Goal: Transaction & Acquisition: Purchase product/service

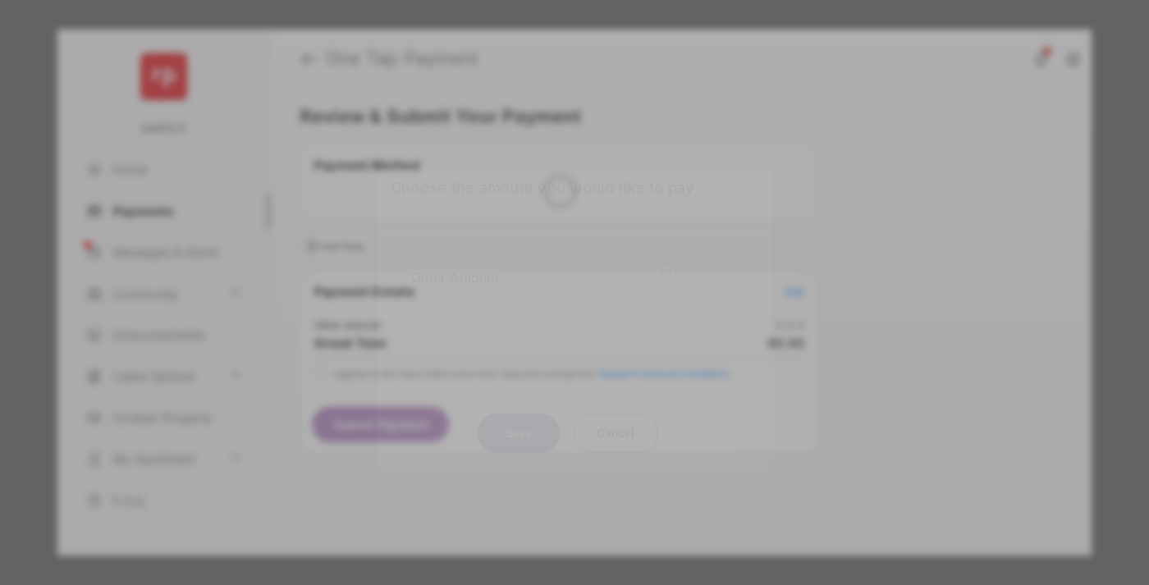
click at [544, 263] on div "Other Amount" at bounding box center [544, 277] width 266 height 28
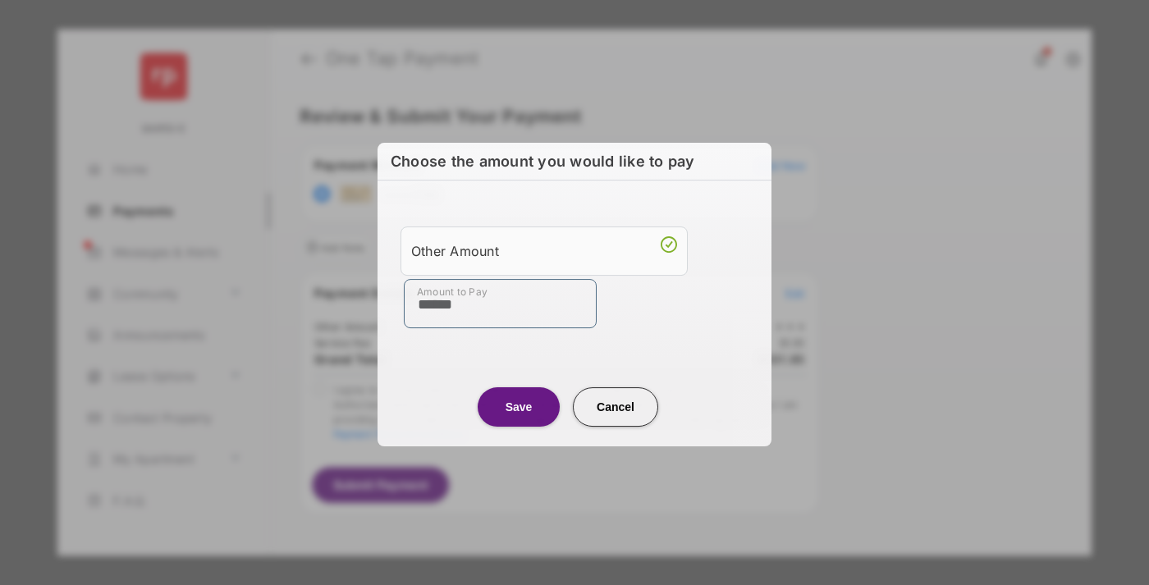
type input "******"
click at [518, 406] on button "Save" at bounding box center [518, 406] width 82 height 39
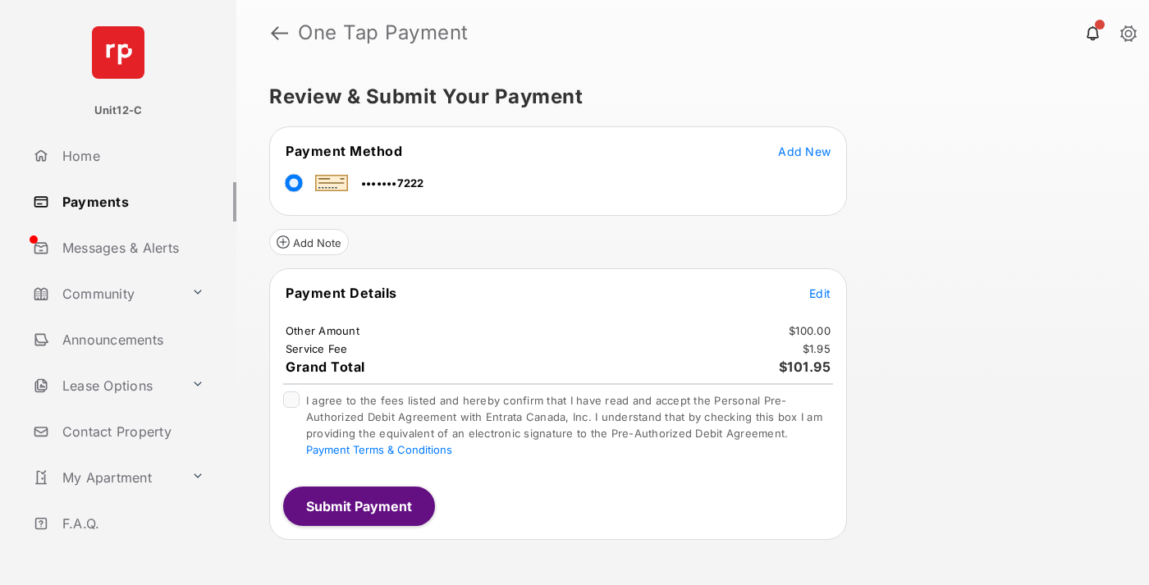
click at [820, 293] on span "Edit" at bounding box center [819, 293] width 21 height 14
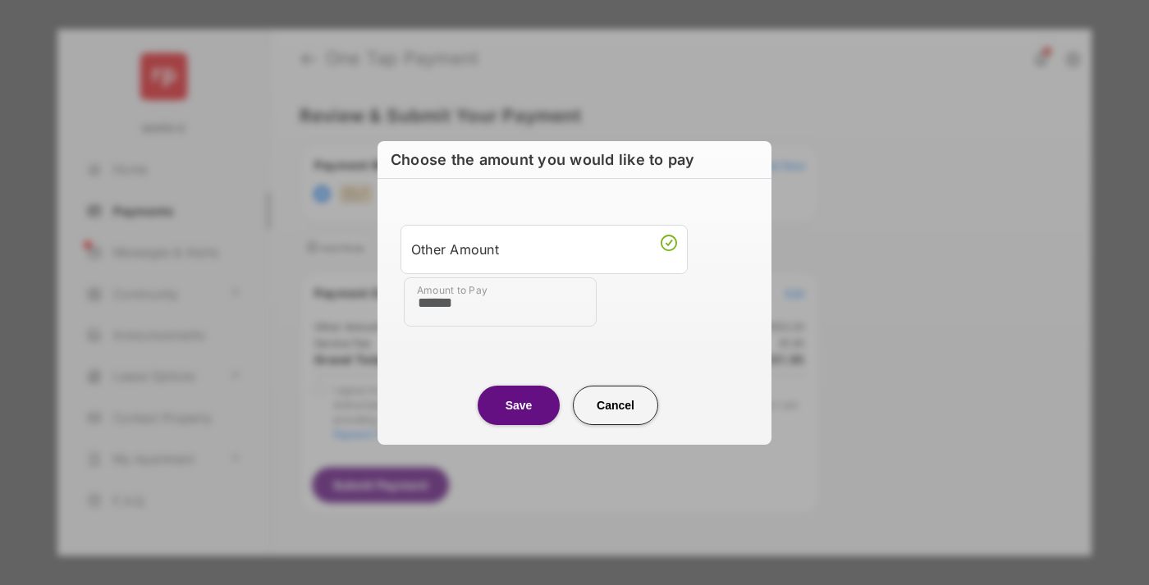
click at [518, 404] on button "Save" at bounding box center [518, 405] width 82 height 39
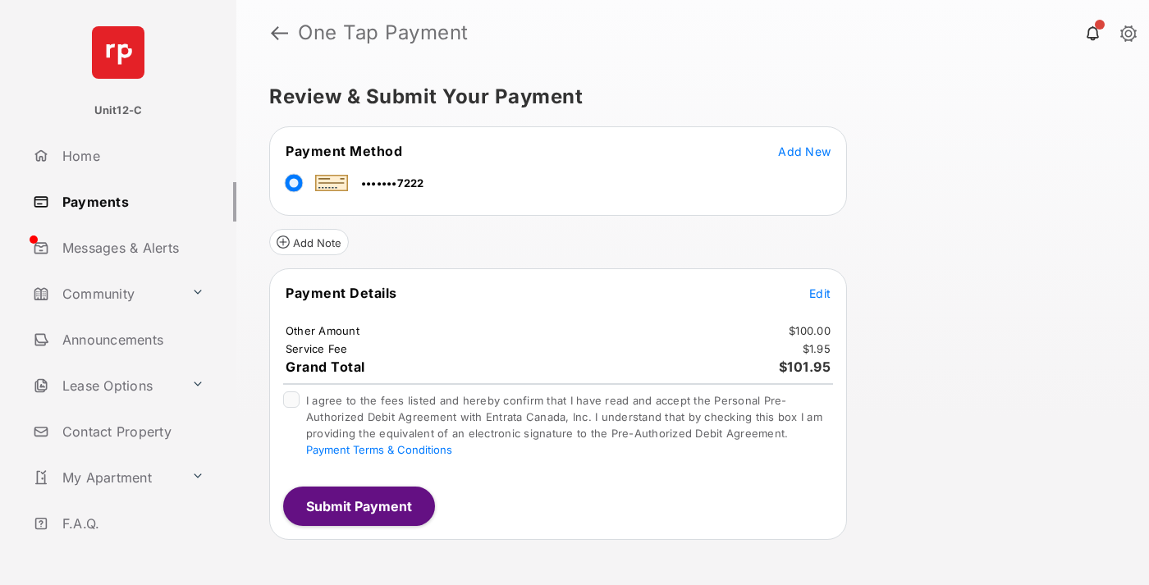
click at [358, 505] on button "Submit Payment" at bounding box center [359, 506] width 152 height 39
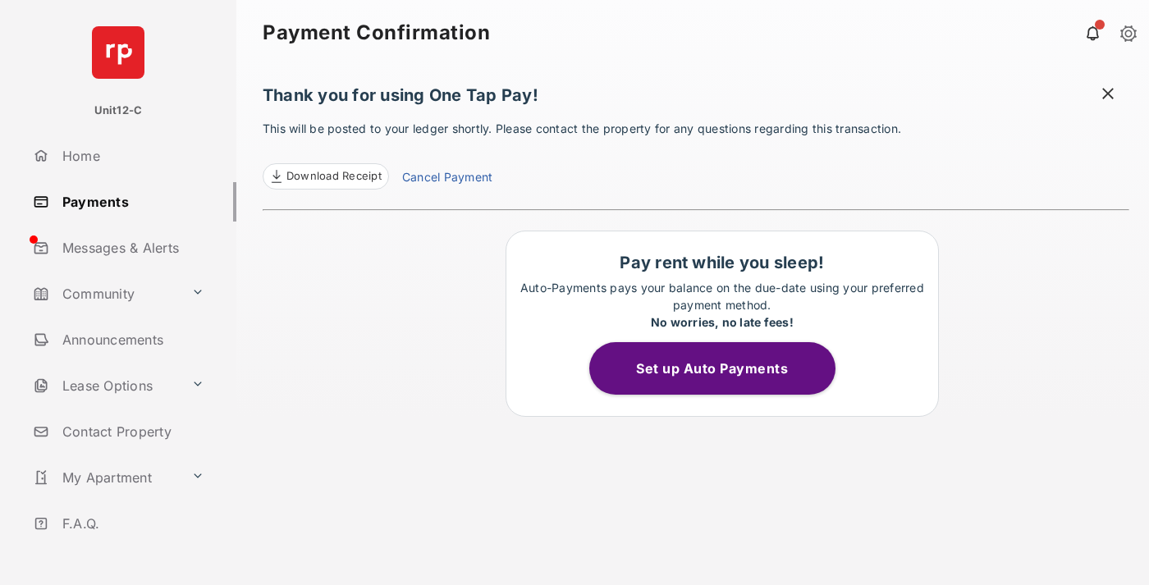
click at [1108, 95] on span at bounding box center [1107, 95] width 16 height 21
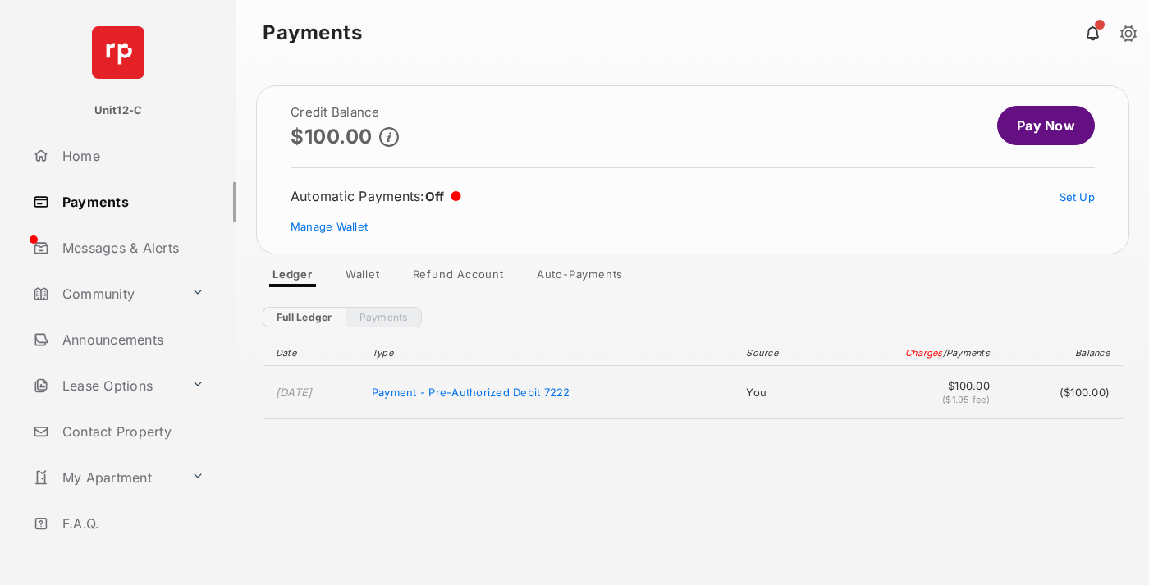
click at [329, 226] on link "Manage Wallet" at bounding box center [328, 226] width 77 height 13
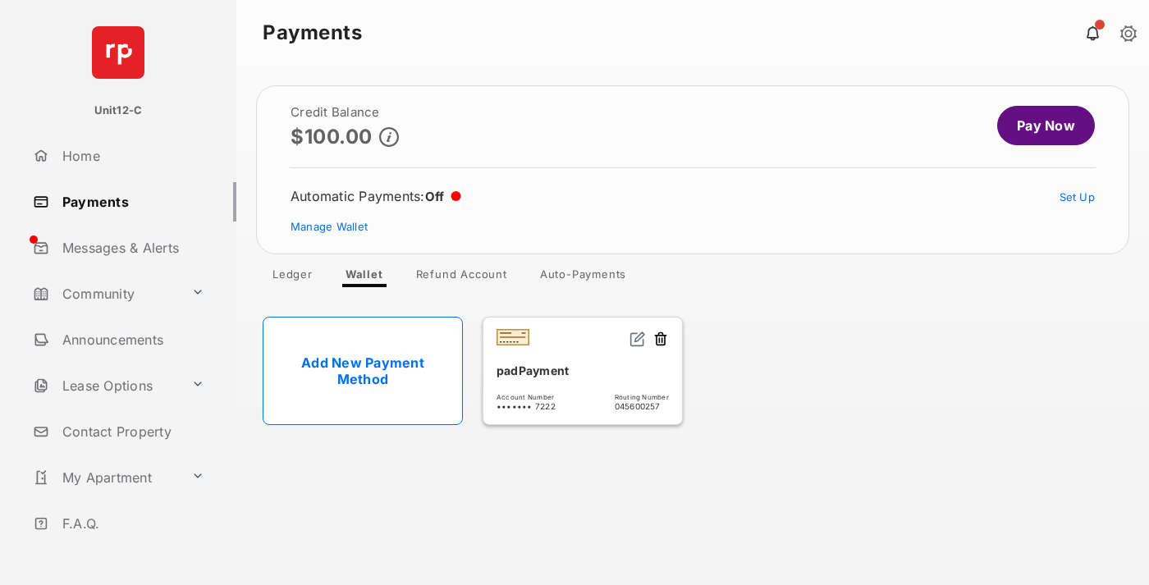
click at [660, 340] on button at bounding box center [660, 340] width 16 height 19
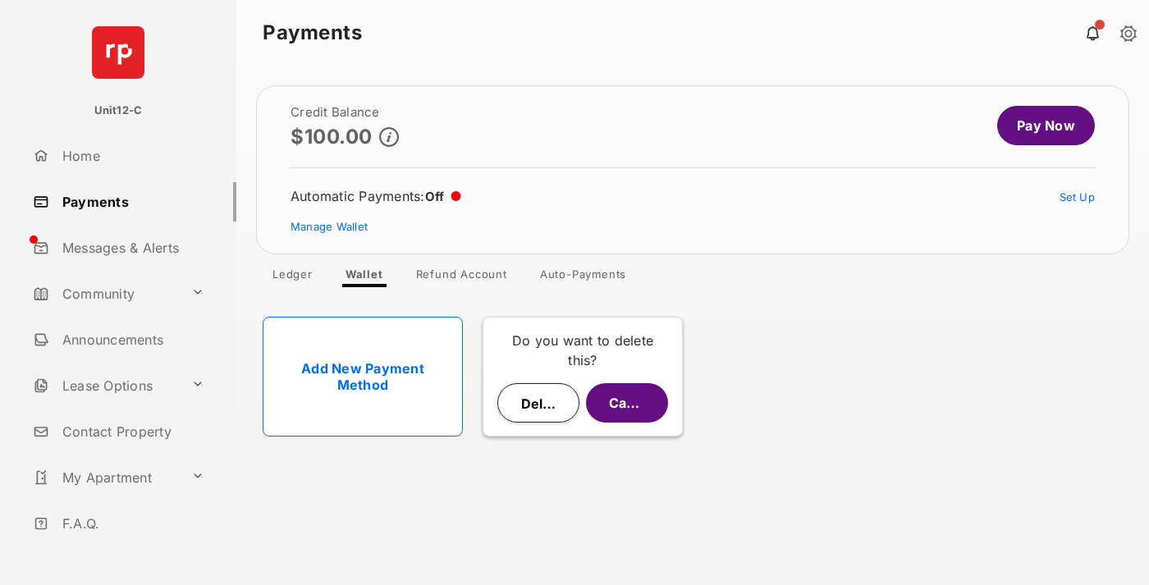
click at [538, 403] on button "Delete" at bounding box center [538, 402] width 82 height 39
